Goal: Task Accomplishment & Management: Use online tool/utility

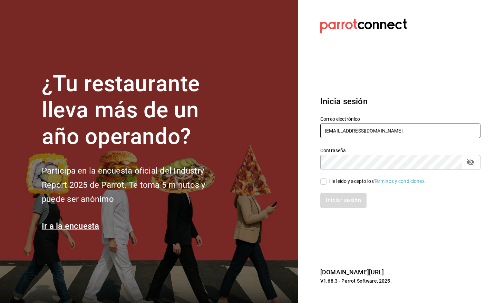
click at [374, 131] on input "gm@peace.com" at bounding box center [401, 131] width 160 height 15
type input "pr@peace.com"
click at [321, 183] on input "He leído y acepto los Términos y condiciones." at bounding box center [324, 182] width 6 height 6
checkbox input "true"
click at [342, 199] on button "Iniciar sesión" at bounding box center [344, 200] width 47 height 15
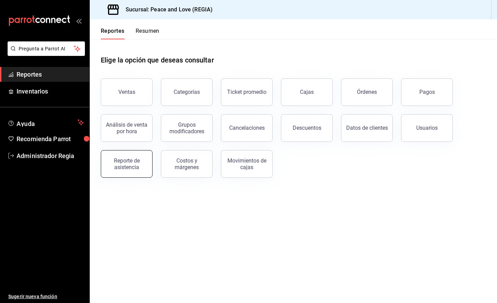
click at [142, 160] on div "Reporte de asistencia" at bounding box center [126, 163] width 43 height 13
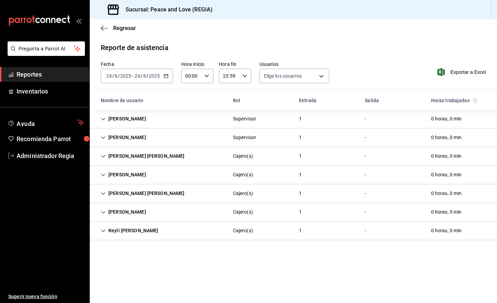
type input "df716115-a66c-409e-928d-ee082c8a1897,7ad74d14-eb0f-4077-9c12-ec4012b952b2,6a0dd…"
click at [170, 72] on div "[DATE] [DATE] - [DATE] [DATE]" at bounding box center [137, 76] width 72 height 15
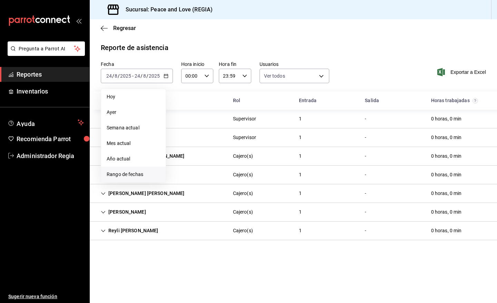
click at [129, 173] on span "Rango de fechas" at bounding box center [134, 174] width 54 height 7
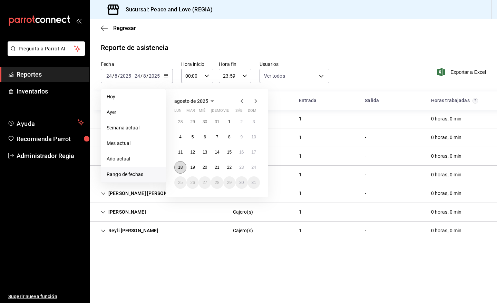
click at [182, 165] on abbr "18" at bounding box center [180, 167] width 4 height 5
click at [175, 259] on main "Regresar Reporte de asistencia Fecha [DATE] [DATE] - [DATE] [DATE] [DATE] [DATE…" at bounding box center [294, 161] width 408 height 284
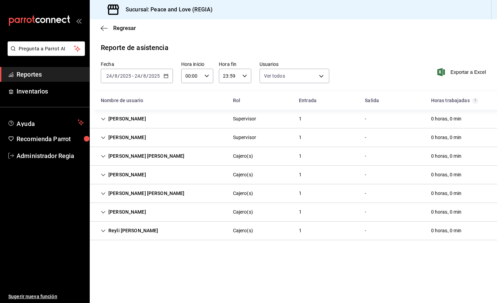
click at [169, 75] on div "[DATE] [DATE] - [DATE] [DATE]" at bounding box center [137, 76] width 72 height 15
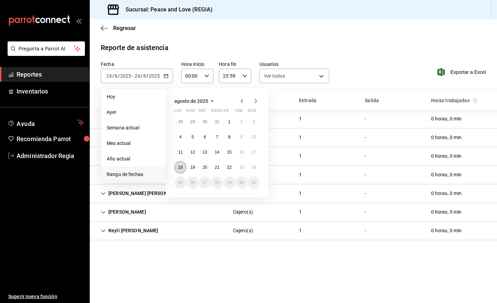
click at [181, 166] on abbr "18" at bounding box center [180, 167] width 4 height 5
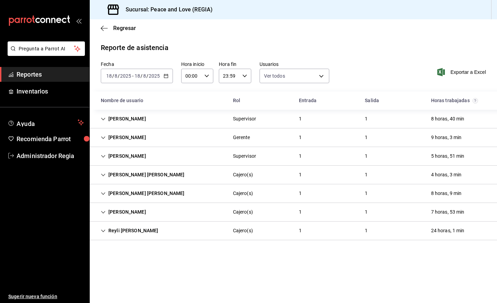
click at [138, 209] on div "[PERSON_NAME]" at bounding box center [123, 212] width 56 height 13
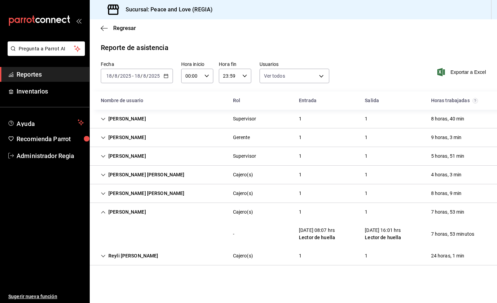
click at [138, 209] on div "[PERSON_NAME]" at bounding box center [123, 212] width 56 height 13
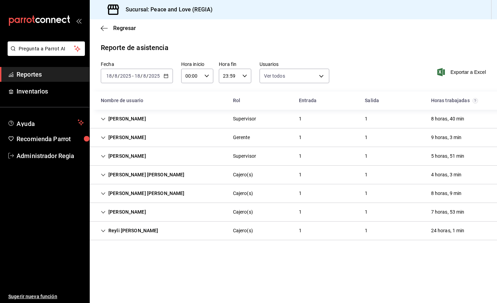
click at [144, 194] on div "[PERSON_NAME] [PERSON_NAME]" at bounding box center [142, 193] width 95 height 13
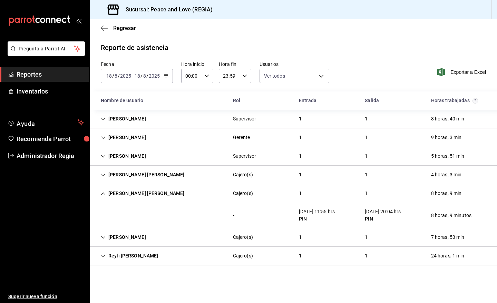
click at [144, 194] on div "[PERSON_NAME] [PERSON_NAME]" at bounding box center [142, 193] width 95 height 13
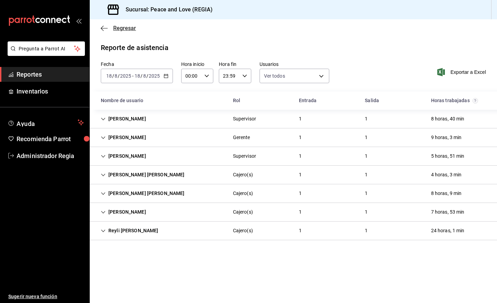
click at [127, 27] on span "Regresar" at bounding box center [124, 28] width 23 height 7
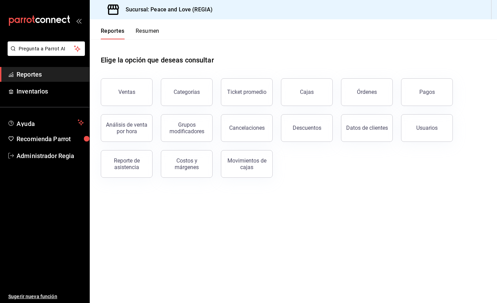
click at [417, 92] on button "Pagos" at bounding box center [427, 92] width 52 height 28
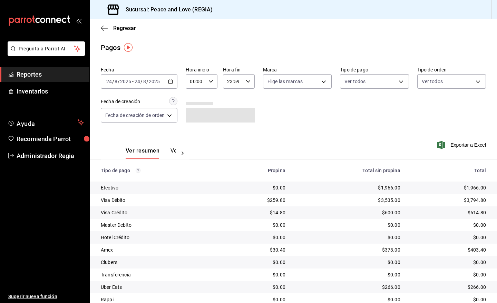
click at [169, 79] on icon "button" at bounding box center [170, 81] width 5 height 5
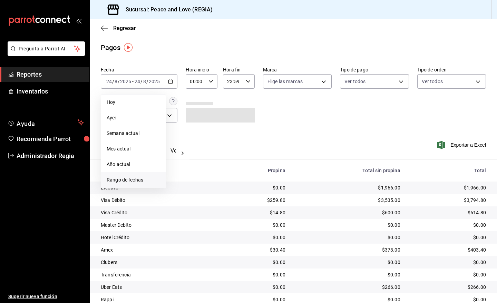
click at [119, 180] on span "Rango de fechas" at bounding box center [134, 179] width 54 height 7
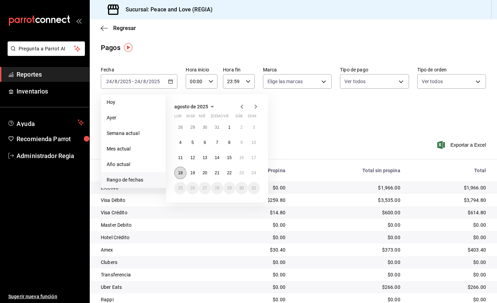
click at [183, 171] on button "18" at bounding box center [180, 173] width 12 height 12
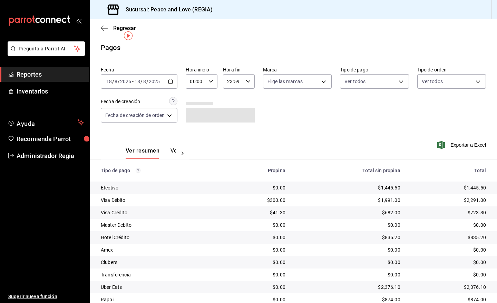
scroll to position [26, 0]
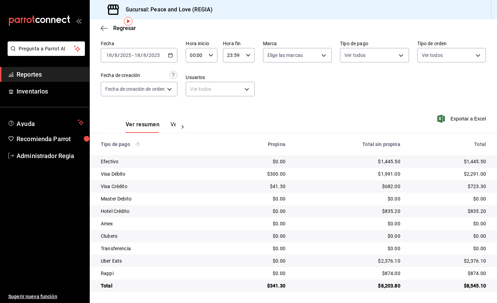
click at [239, 57] on input "23:59" at bounding box center [233, 55] width 20 height 14
click at [232, 112] on div "23" at bounding box center [231, 120] width 16 height 17
click at [232, 101] on span "22" at bounding box center [231, 104] width 4 height 6
type input "22:59"
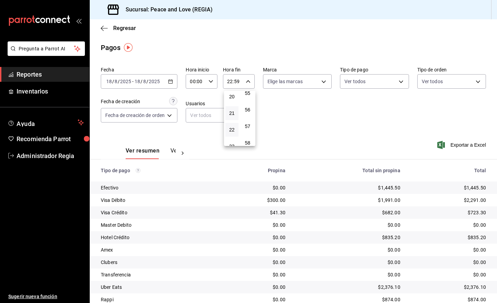
click at [233, 101] on div "00 01 02 03 04 05 06 07 08 09 10 11 12 13 14 15 16 17 18 19 20 21 22 23" at bounding box center [232, 118] width 16 height 55
click at [233, 99] on span "13" at bounding box center [232, 102] width 5 height 6
click at [292, 117] on div at bounding box center [248, 151] width 497 height 303
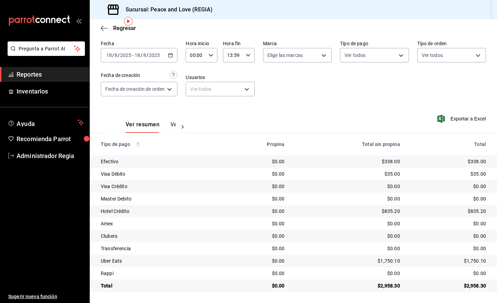
click at [250, 56] on div "13:59 Hora fin" at bounding box center [239, 55] width 32 height 15
click at [229, 108] on span "15" at bounding box center [231, 111] width 4 height 6
type input "15:59"
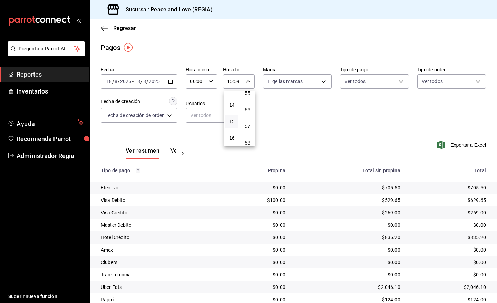
scroll to position [228, 0]
click at [234, 134] on span "16" at bounding box center [232, 137] width 5 height 6
type input "16:59"
drag, startPoint x: 497, startPoint y: 96, endPoint x: 497, endPoint y: 176, distance: 80.5
click at [497, 176] on div at bounding box center [248, 151] width 497 height 303
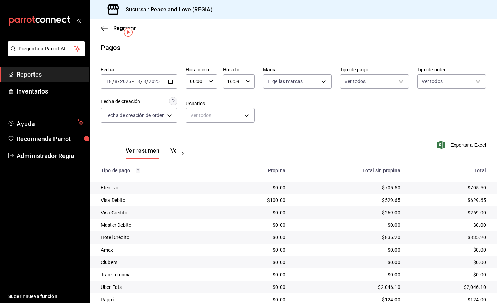
scroll to position [26, 0]
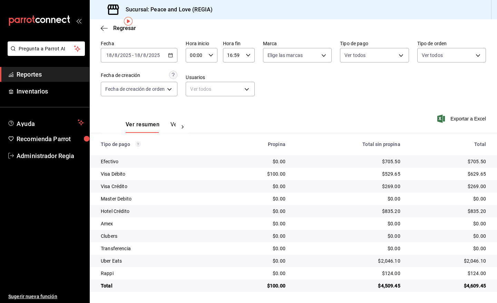
click at [250, 54] on div "16:59 Hora fin" at bounding box center [239, 55] width 32 height 15
click at [231, 109] on span "18" at bounding box center [231, 112] width 4 height 6
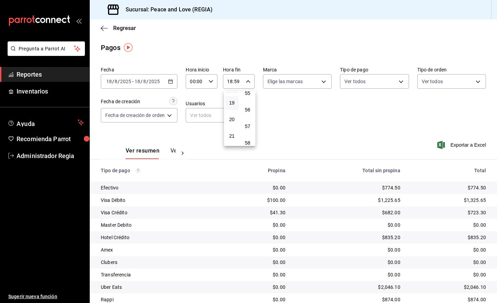
scroll to position [294, 0]
click at [234, 117] on span "19" at bounding box center [232, 120] width 5 height 6
type input "19:59"
click at [325, 127] on div at bounding box center [248, 151] width 497 height 303
